Goal: Check status: Check status

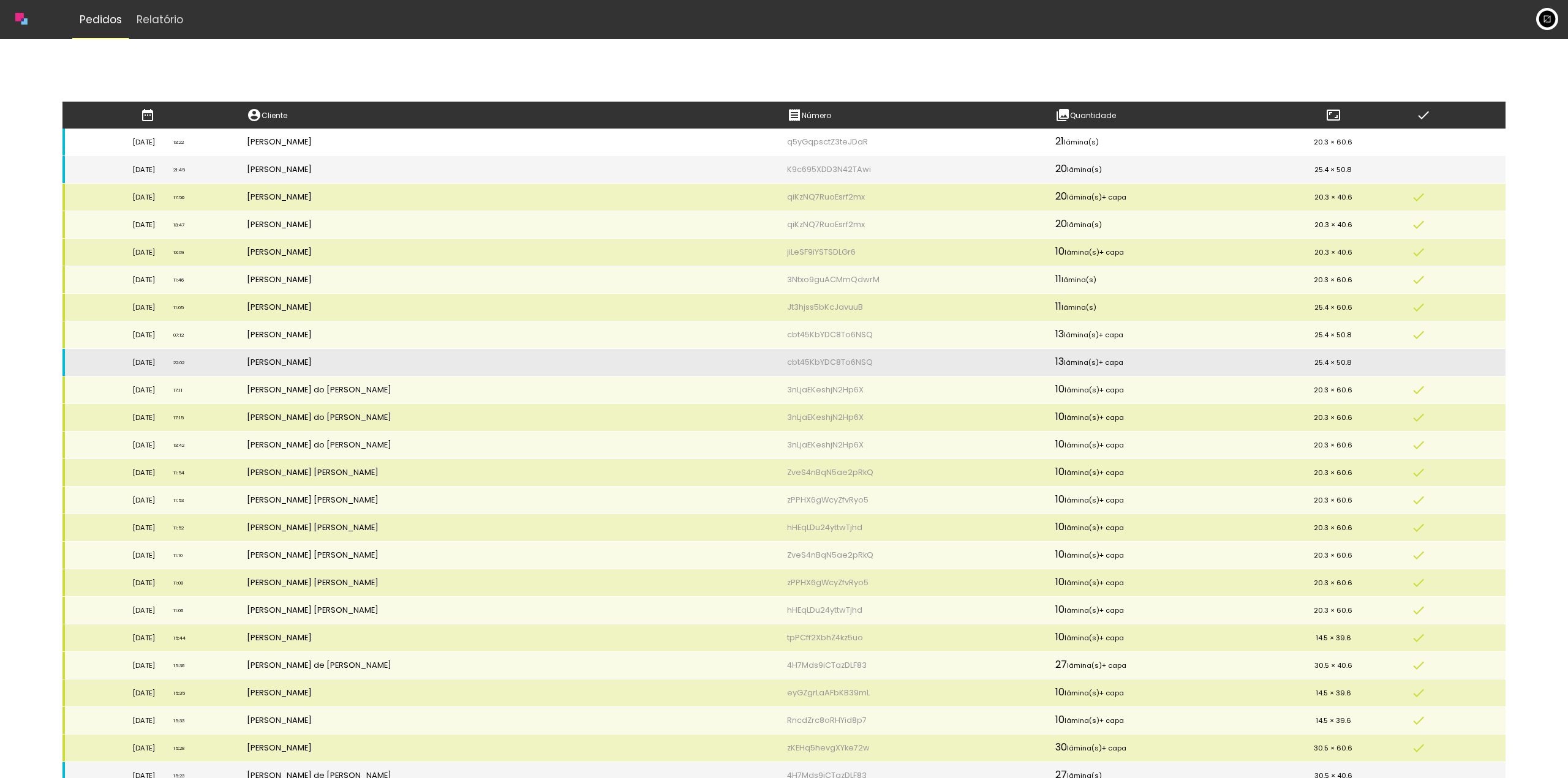
click at [335, 141] on td "Jackson Salandin" at bounding box center [508, 143] width 540 height 28
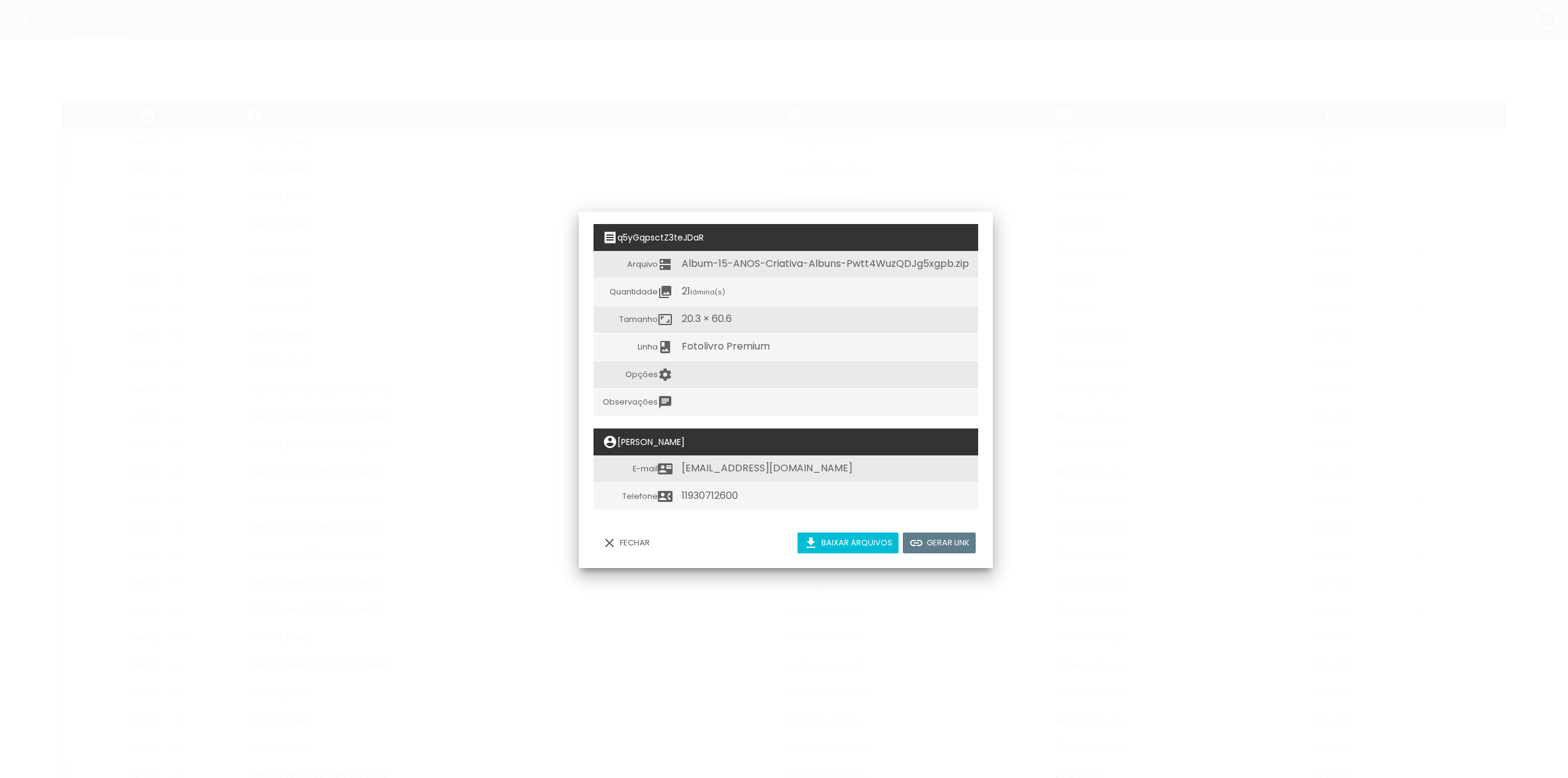
click at [698, 493] on td "11930712600" at bounding box center [824, 497] width 305 height 28
click at [445, 274] on iron-overlay-backdrop at bounding box center [784, 389] width 1568 height 778
